Goal: Information Seeking & Learning: Learn about a topic

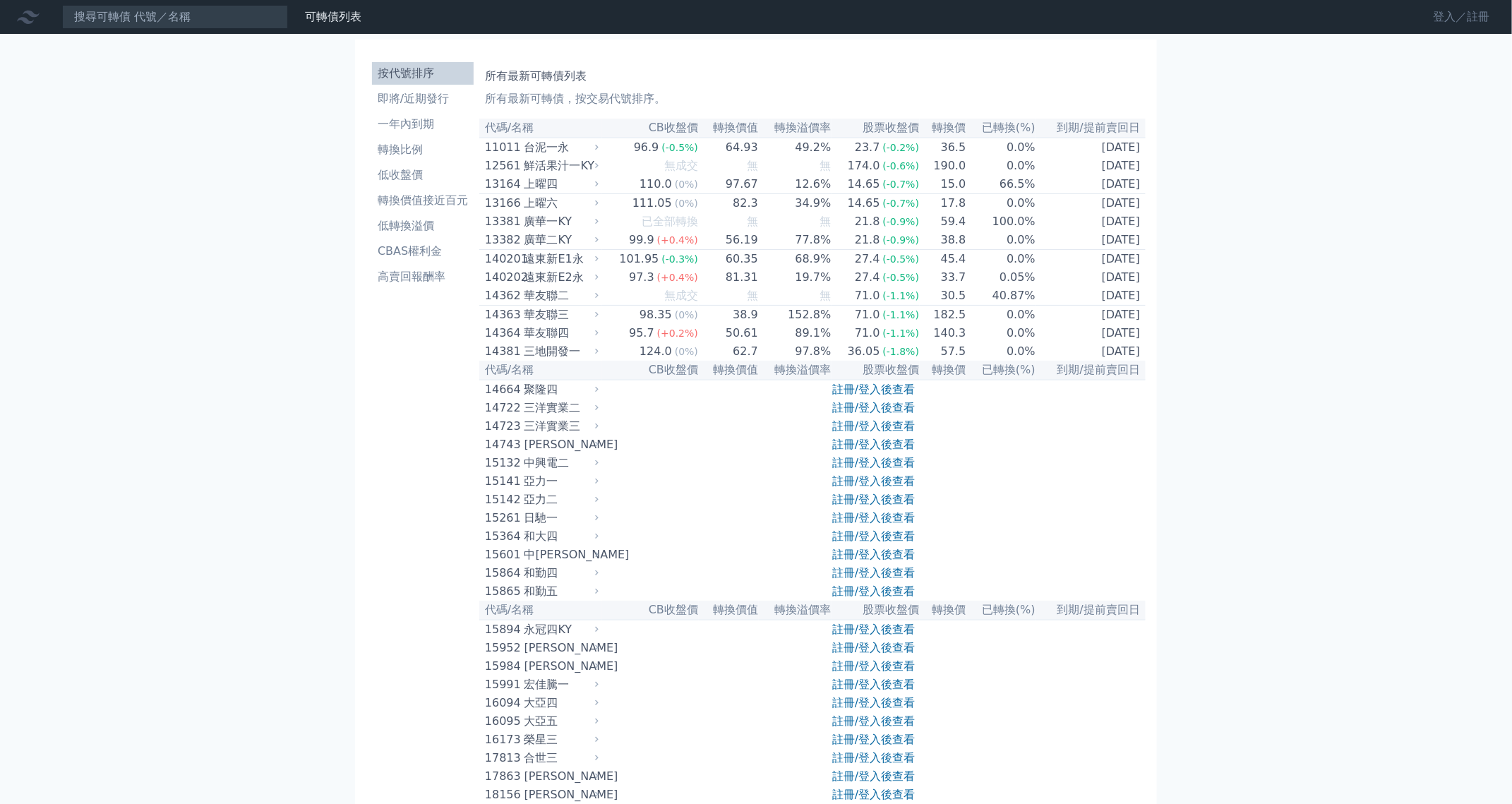
click at [1421, 28] on link "登入／註冊" at bounding box center [1461, 16] width 79 height 22
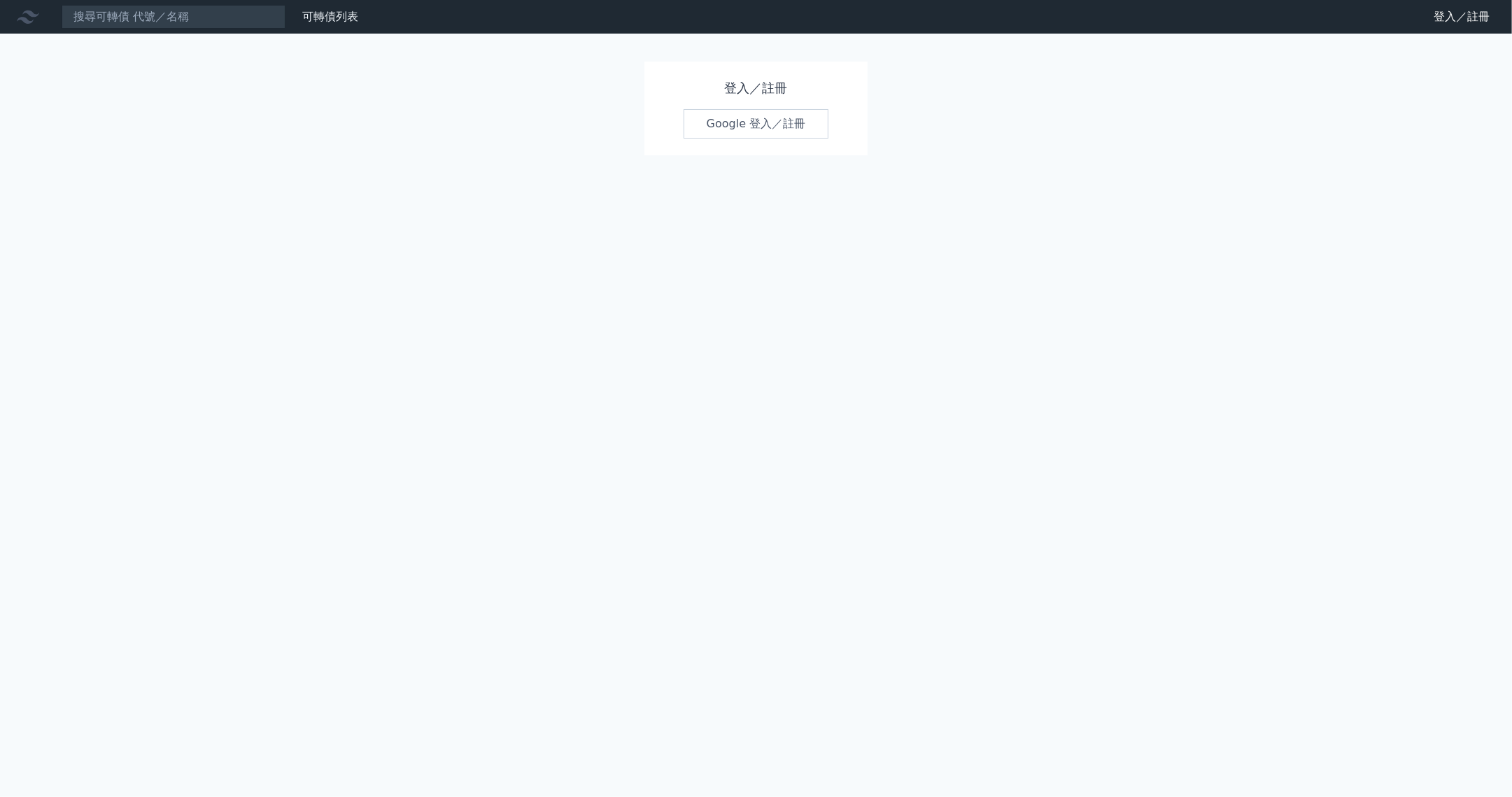
click at [782, 139] on link "Google 登入／註冊" at bounding box center [756, 123] width 145 height 29
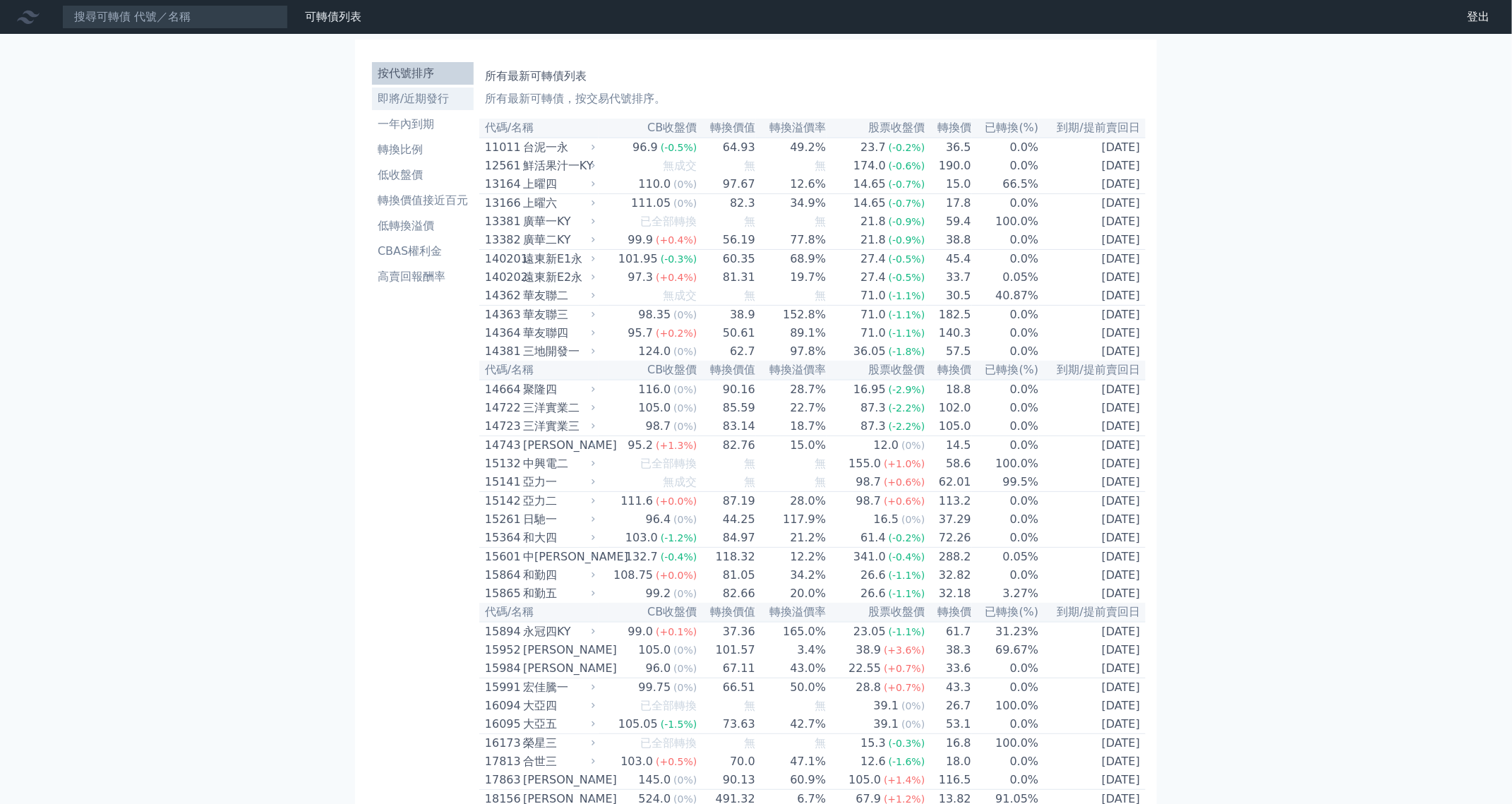
click at [372, 107] on li "即將/近期發行" at bounding box center [422, 99] width 102 height 17
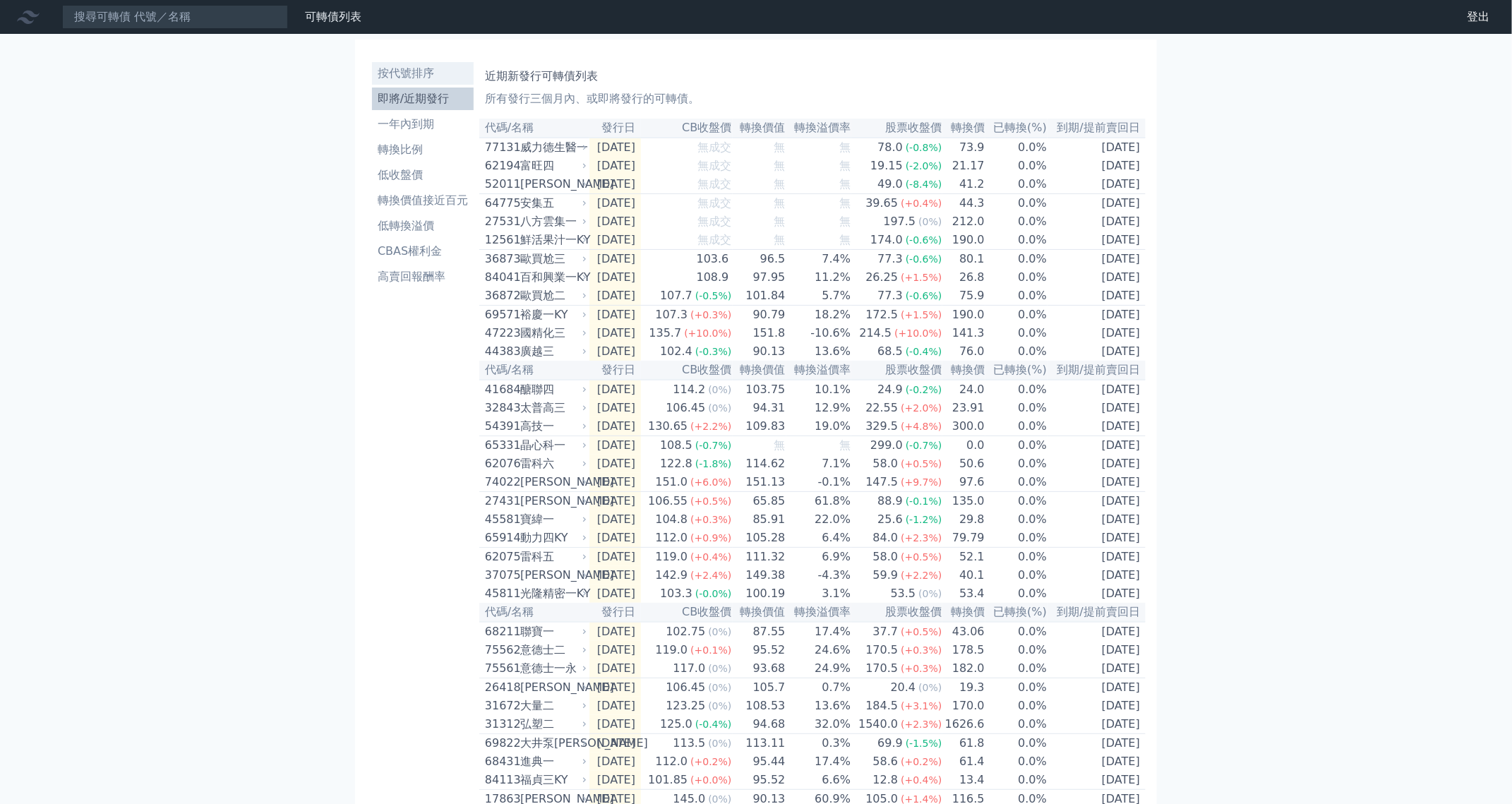
click at [372, 82] on li "按代號排序" at bounding box center [422, 73] width 102 height 17
